Goal: Find specific page/section: Find specific page/section

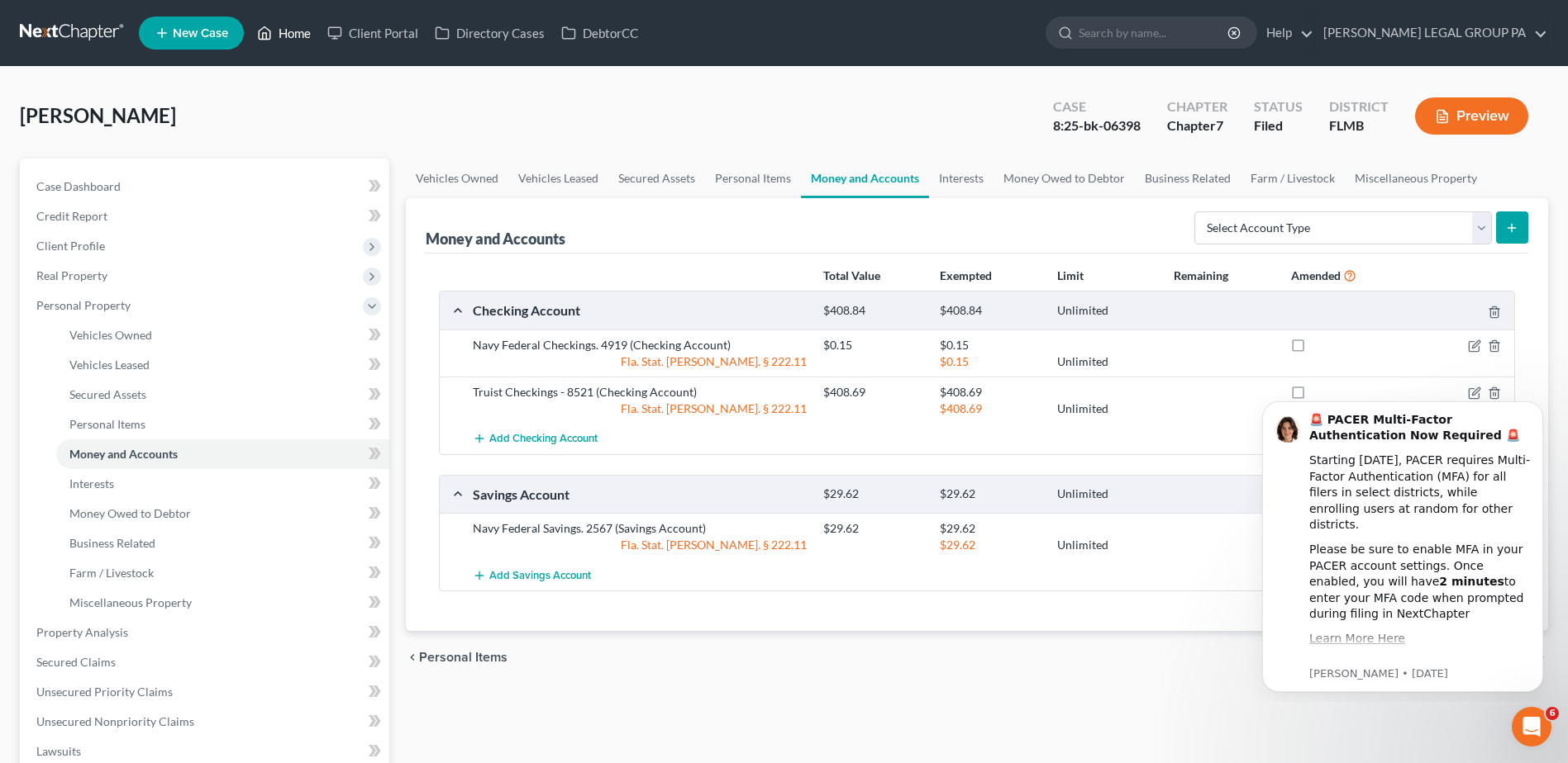
click at [289, 32] on link "Home" at bounding box center [284, 34] width 71 height 30
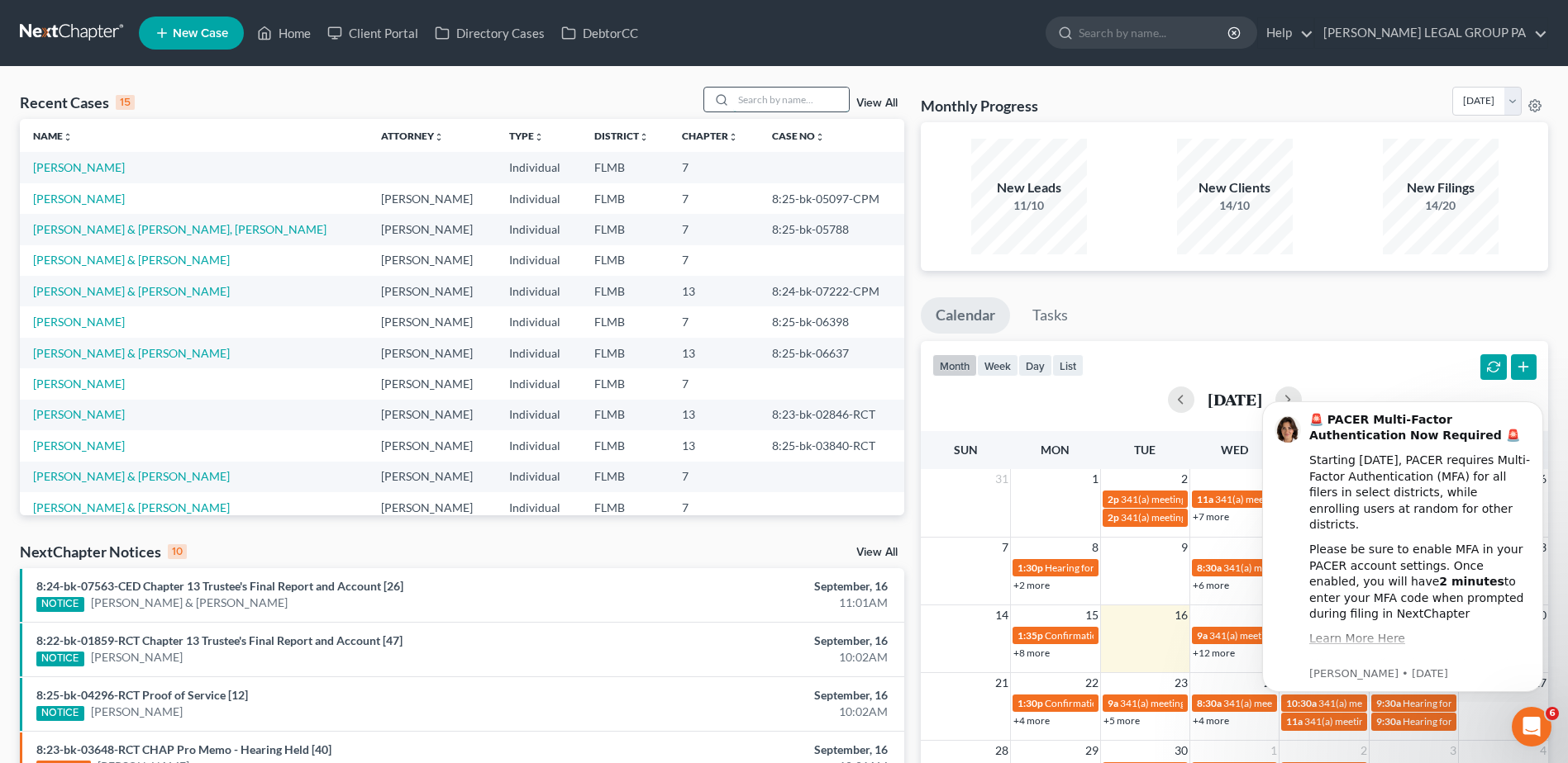
click at [796, 99] on input "search" at bounding box center [791, 99] width 116 height 24
paste input "Azalea"
type input "Azalea"
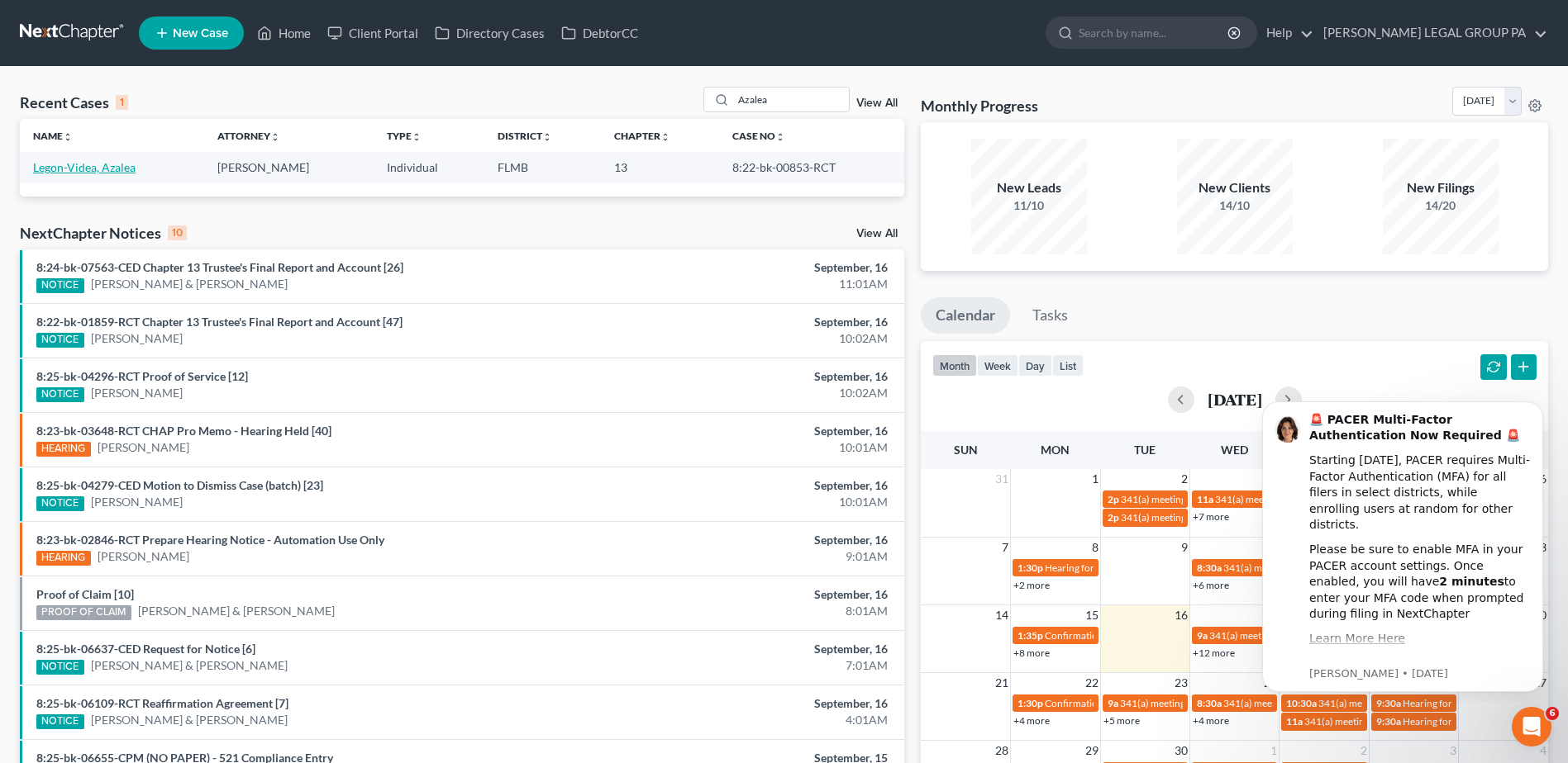
click at [112, 167] on link "Legon-Videa, Azalea" at bounding box center [84, 168] width 102 height 14
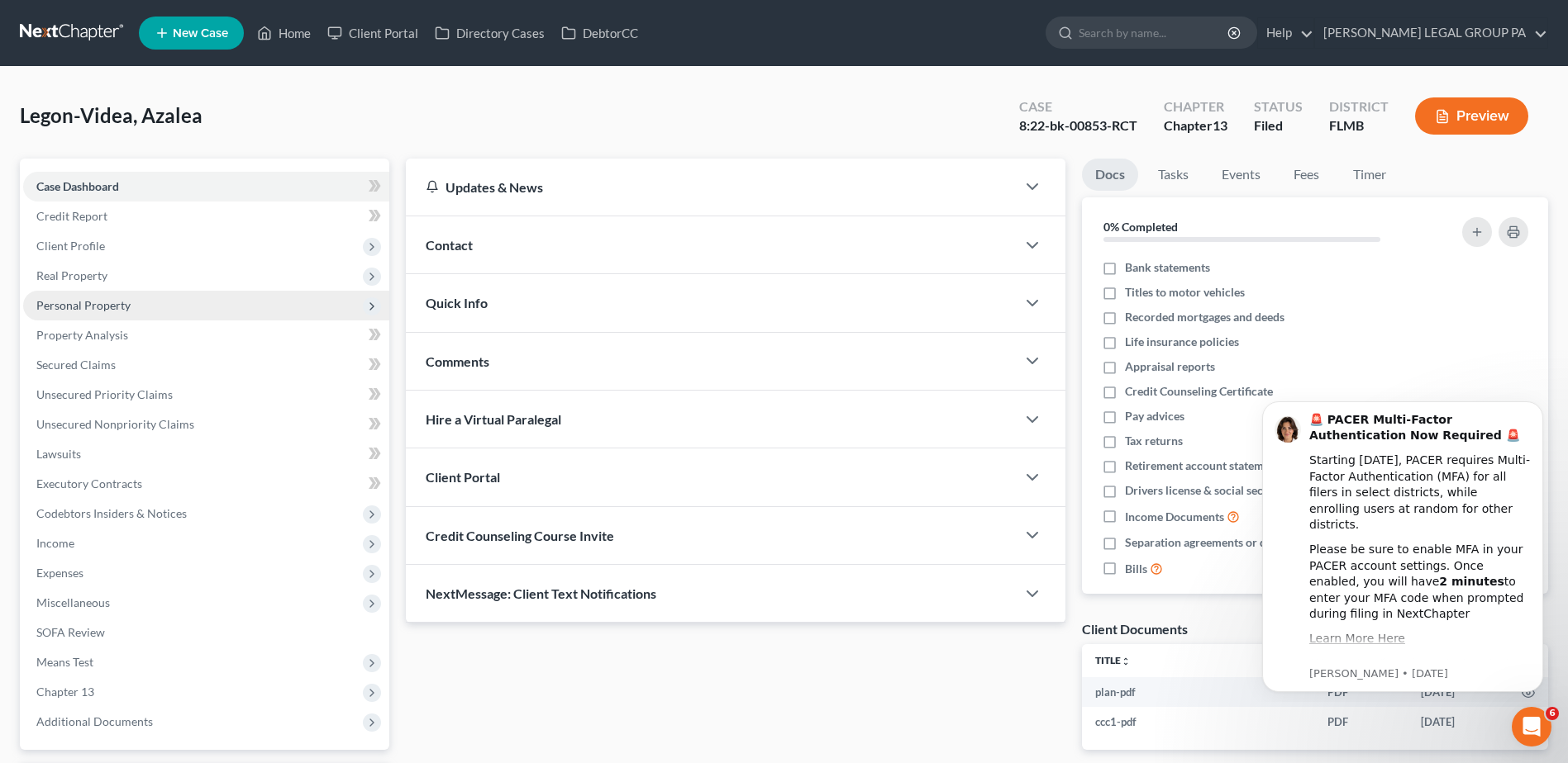
click at [54, 309] on span "Personal Property" at bounding box center [83, 305] width 94 height 14
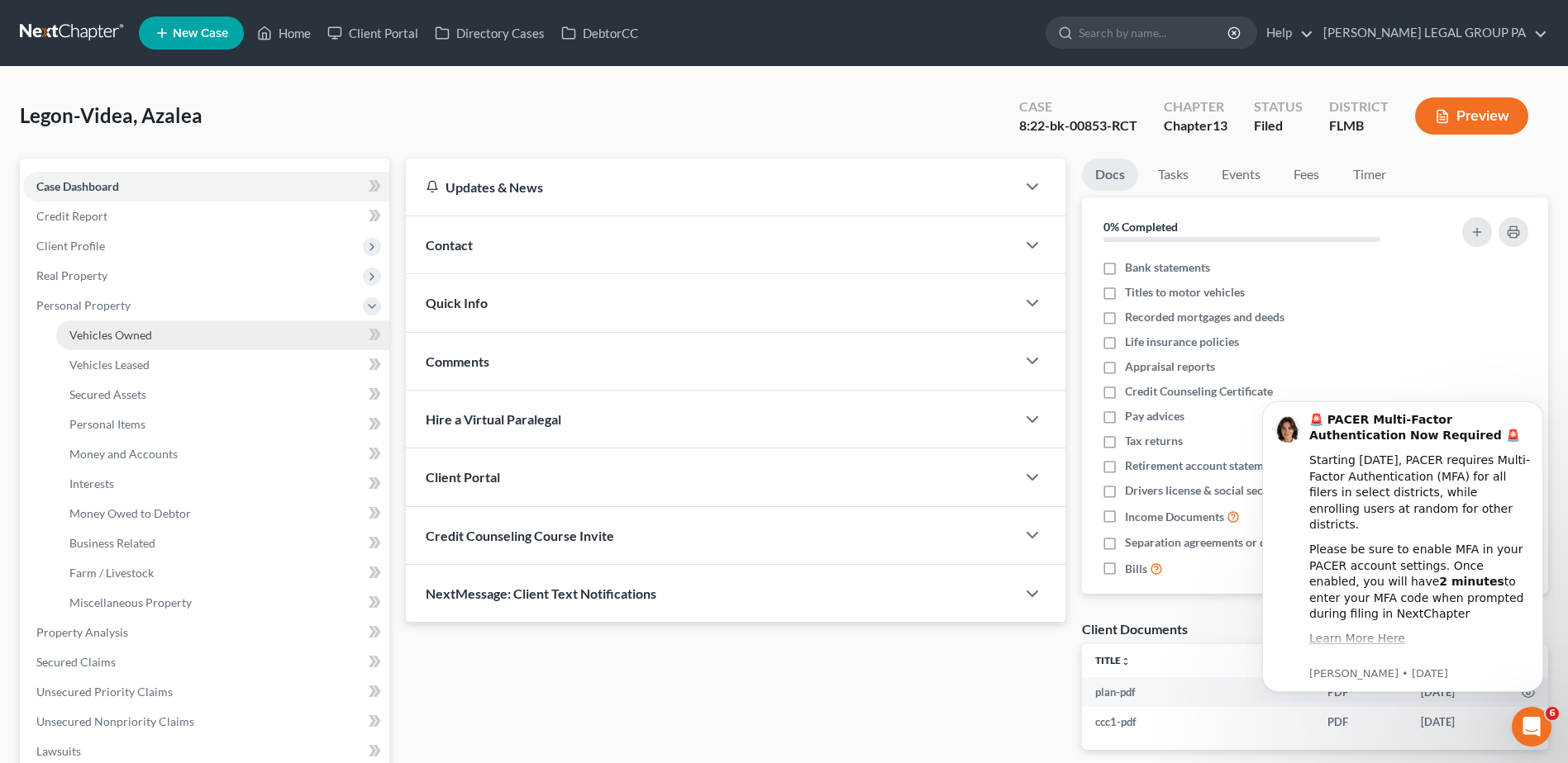
click at [93, 330] on span "Vehicles Owned" at bounding box center [111, 335] width 83 height 14
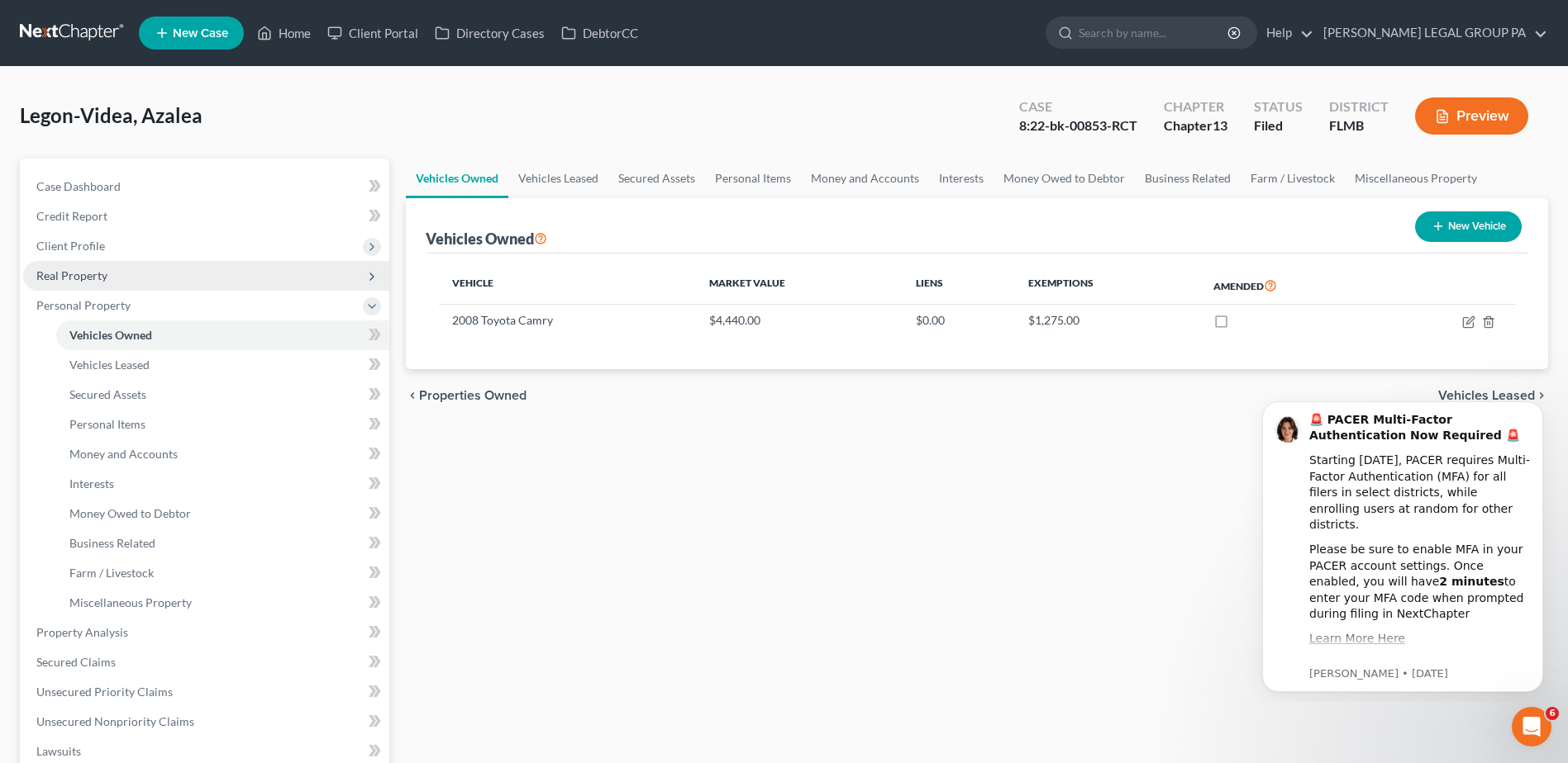
click at [78, 277] on span "Real Property" at bounding box center [71, 275] width 71 height 14
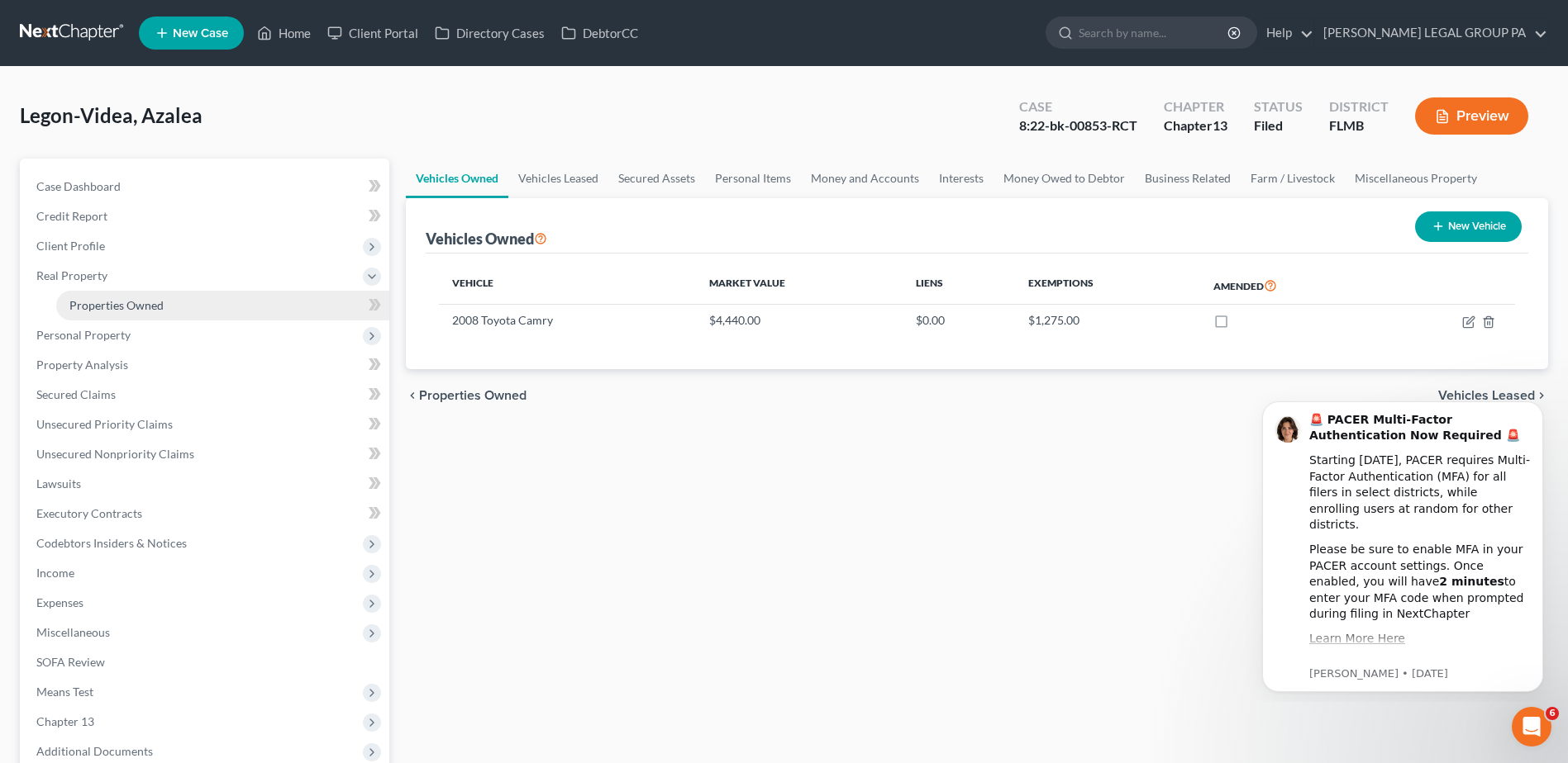
click at [101, 296] on link "Properties Owned" at bounding box center [222, 306] width 333 height 30
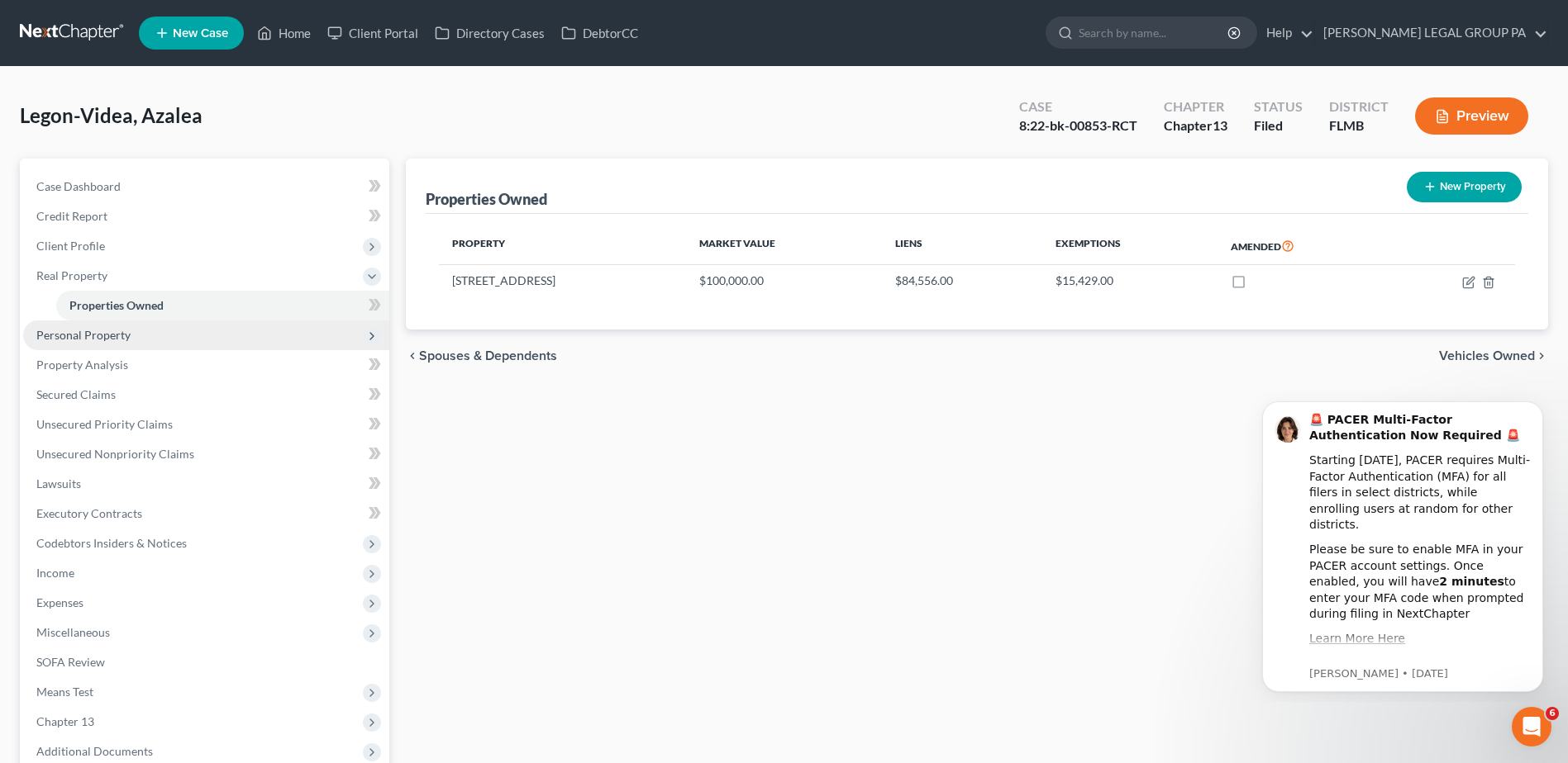
click at [116, 338] on span "Personal Property" at bounding box center [83, 335] width 94 height 14
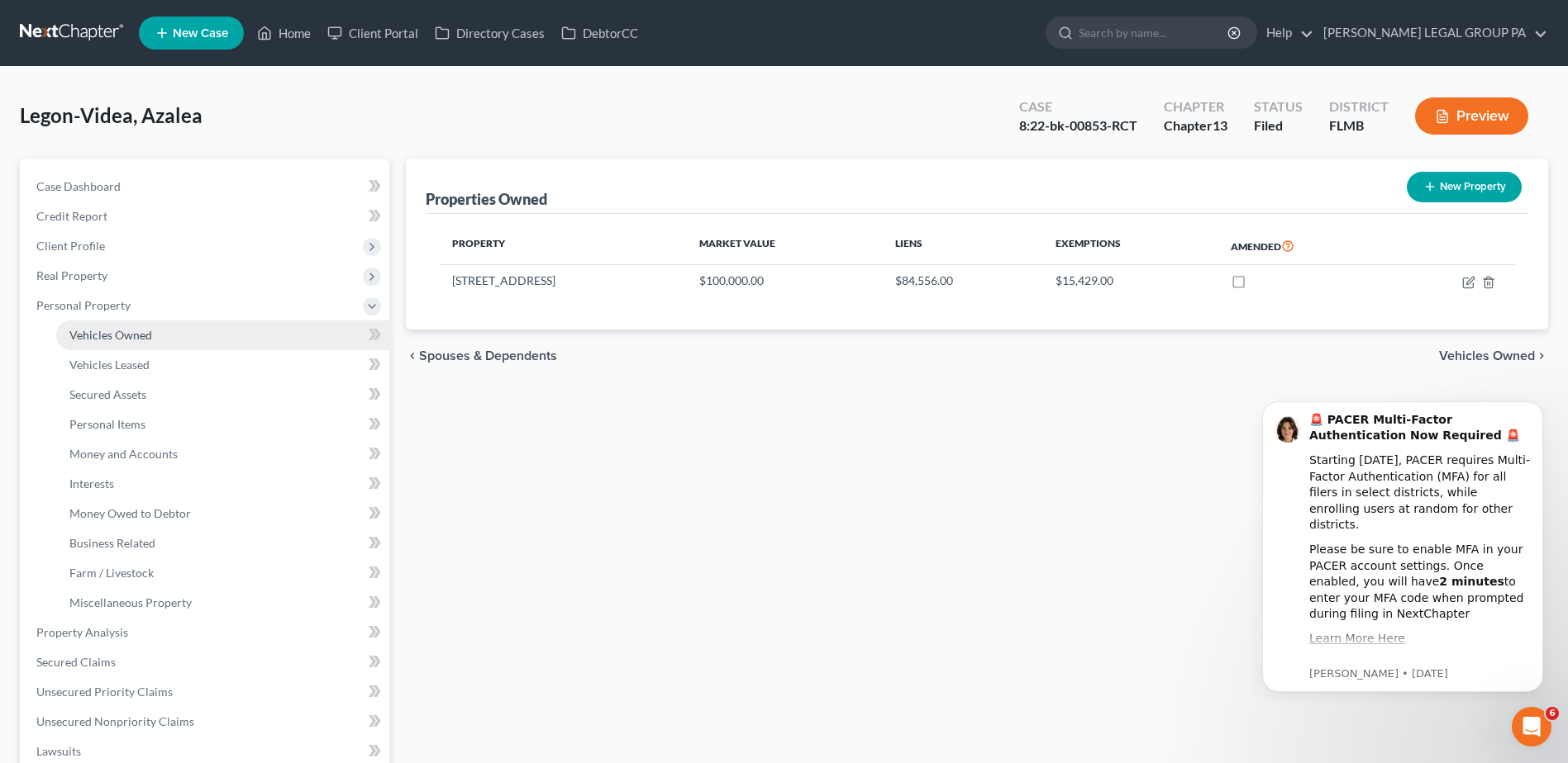
click at [117, 336] on span "Vehicles Owned" at bounding box center [111, 335] width 83 height 14
